Goal: Information Seeking & Learning: Compare options

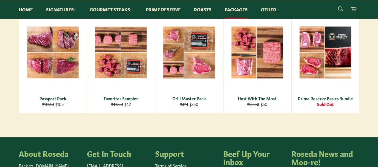
scroll to position [103, 0]
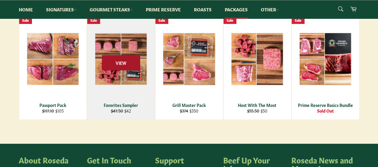
click at [122, 65] on span "View" at bounding box center [121, 62] width 38 height 15
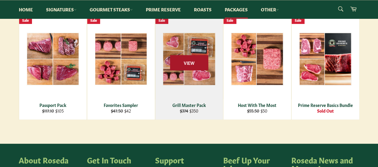
click at [195, 59] on span "View" at bounding box center [189, 62] width 38 height 15
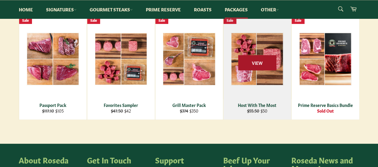
click at [260, 59] on span "View" at bounding box center [257, 62] width 38 height 15
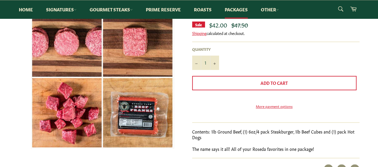
scroll to position [82, 0]
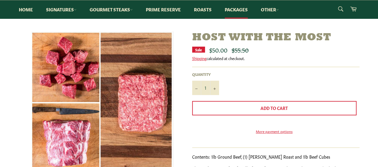
scroll to position [59, 0]
